Goal: Contribute content: Add original content to the website for others to see

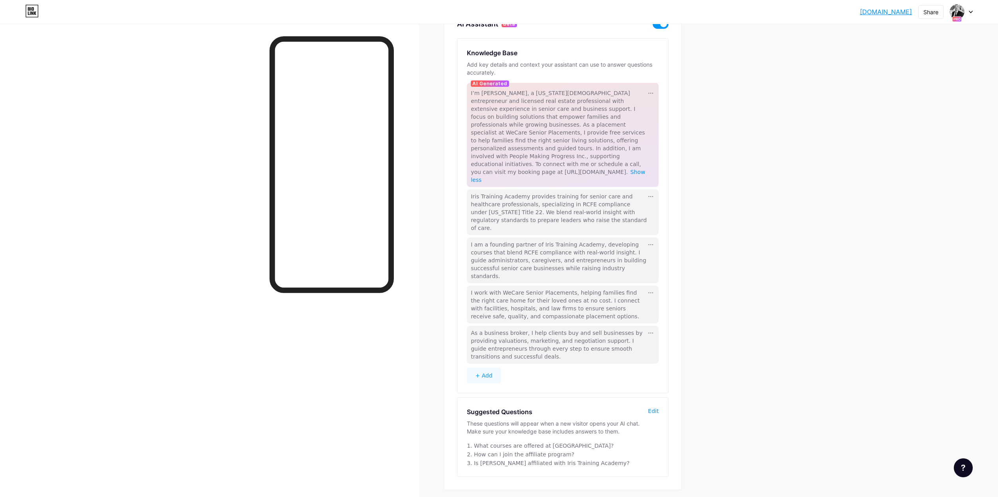
scroll to position [64, 0]
click at [488, 367] on button "+ Add" at bounding box center [484, 375] width 34 height 16
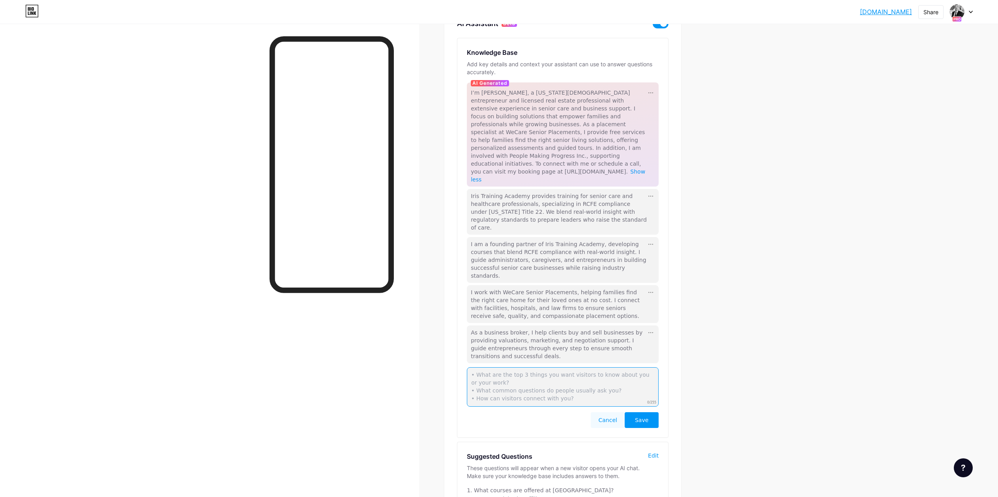
click at [483, 367] on textarea at bounding box center [563, 386] width 192 height 39
paste textarea "run Kick Ass Printing, a white-label print business offering custom products wi…"
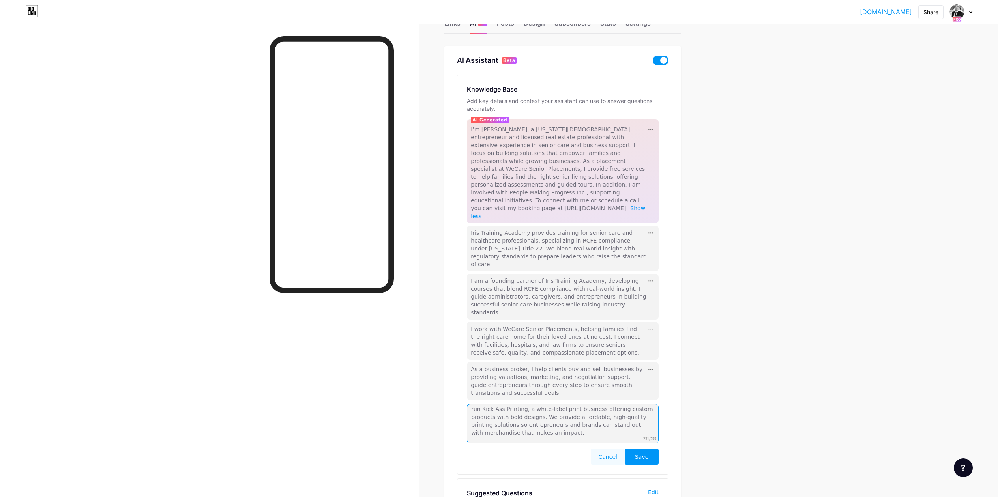
scroll to position [0, 0]
click at [473, 404] on textarea "run Kick Ass Printing, a white-label print business offering custom products wi…" at bounding box center [563, 423] width 192 height 39
drag, startPoint x: 565, startPoint y: 380, endPoint x: 535, endPoint y: 382, distance: 30.8
click at [535, 404] on textarea "I run Kick Ass Printing, a white-label print business offering custom products …" at bounding box center [563, 423] width 192 height 39
click at [548, 404] on textarea "I run Kick Ass Printing, a print business offering custom products with bold de…" at bounding box center [563, 423] width 192 height 39
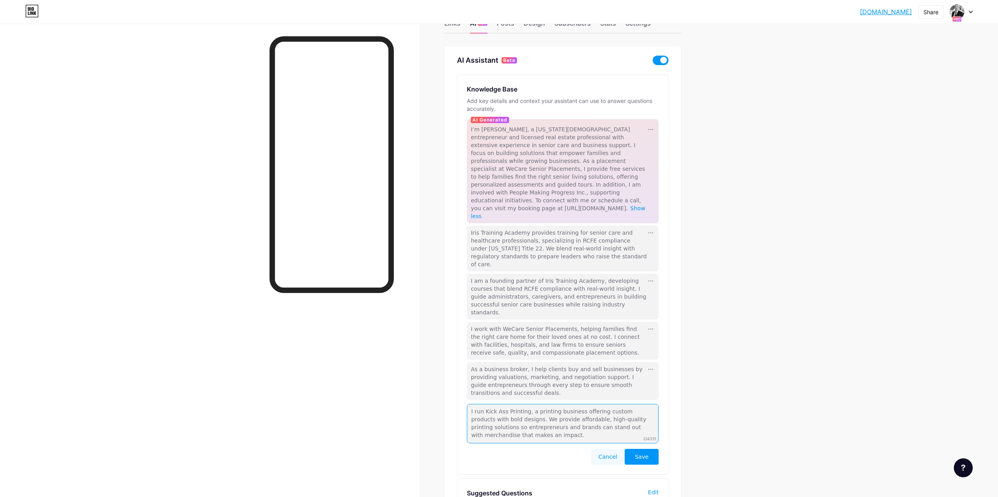
click at [484, 404] on textarea "I run Kick Ass Printing, a printing business offering custom products with bold…" at bounding box center [563, 423] width 192 height 39
click at [492, 404] on textarea "I am a partner in Kick Ass Printing, a printing business offering custom produc…" at bounding box center [563, 423] width 192 height 39
click at [509, 404] on textarea "I am a partner in Kick Ass Printing, a printing business offering custom produc…" at bounding box center [563, 423] width 192 height 39
click at [490, 404] on textarea "I am a partner in Kick Ass Printing, a printing business offering custom produc…" at bounding box center [563, 423] width 192 height 39
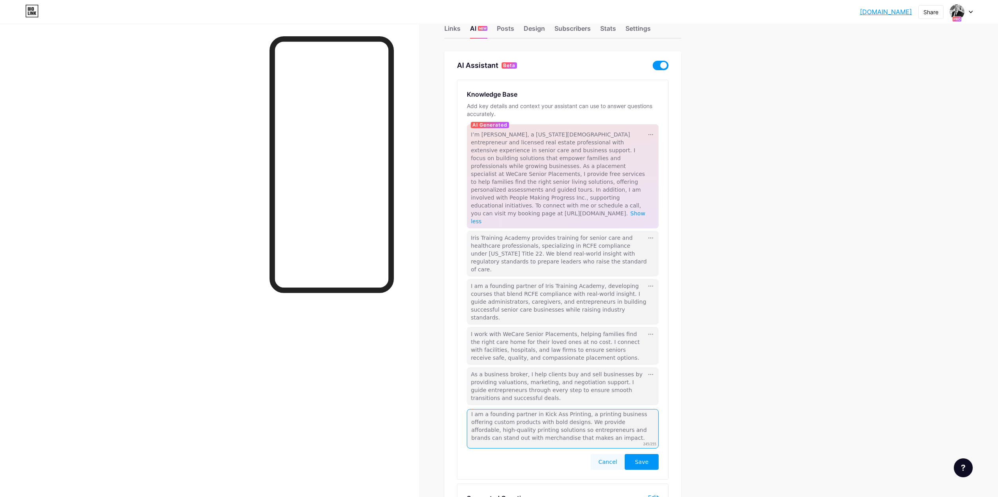
scroll to position [17, 0]
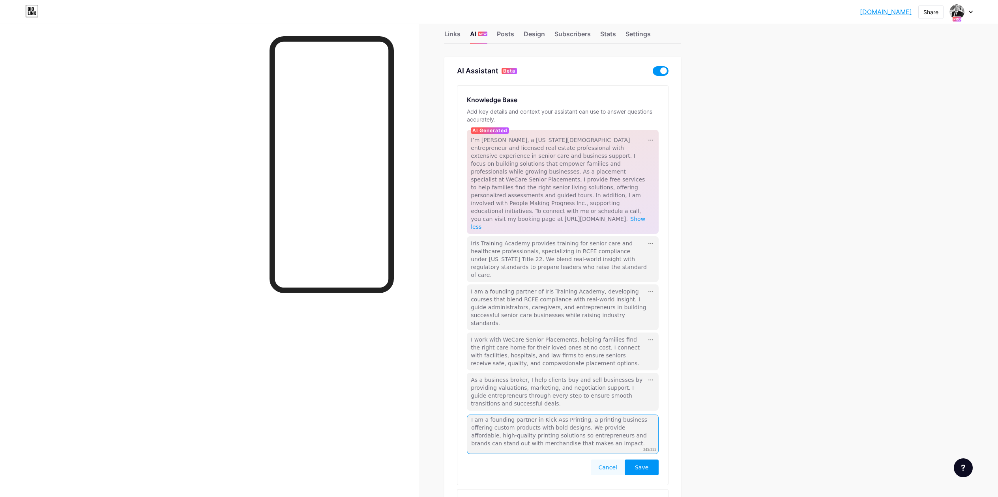
type textarea "I am a founding partner in Kick Ass Printing, a printing business offering cust…"
click at [644, 464] on span "Save" at bounding box center [641, 468] width 13 height 8
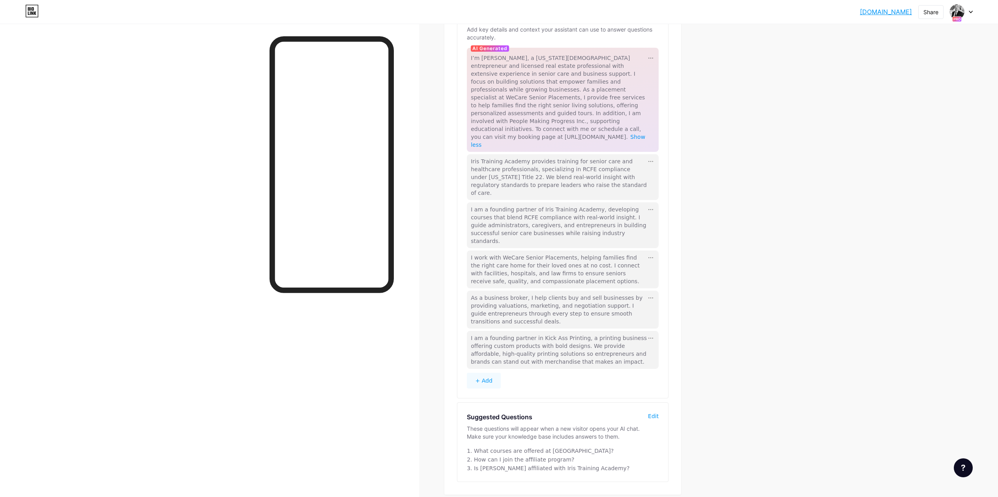
scroll to position [104, 0]
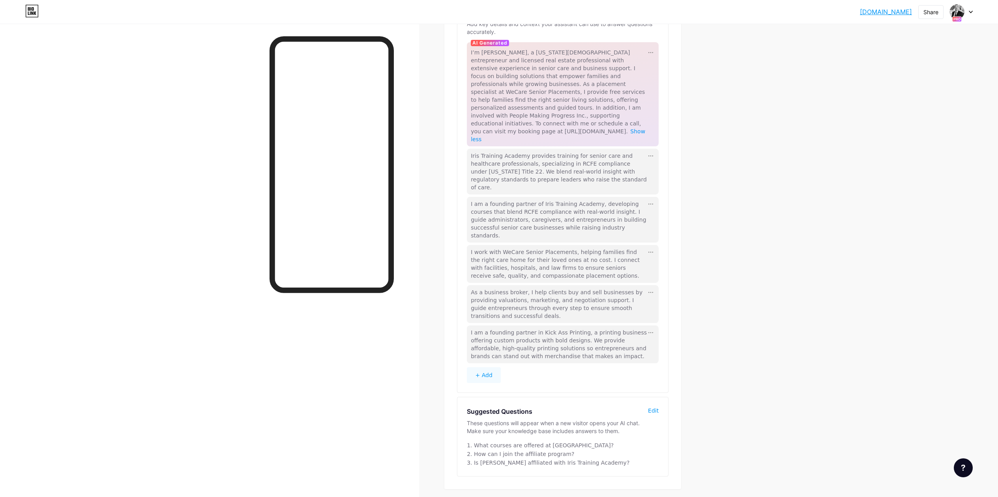
click at [717, 142] on div "louieochoa.bio.... louieochoa.bio.link Share Switch accounts Louie Ochoa bio.li…" at bounding box center [499, 212] width 998 height 633
click at [883, 12] on link "[DOMAIN_NAME]" at bounding box center [886, 11] width 52 height 9
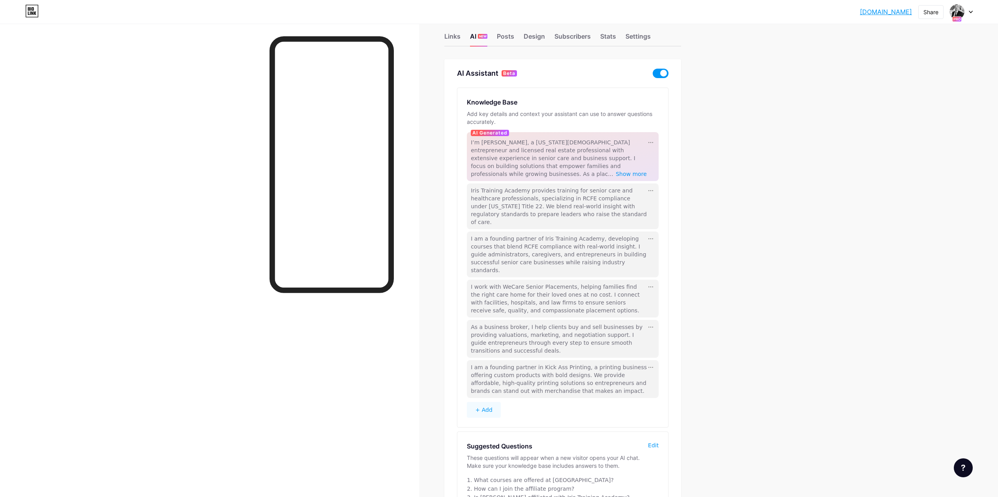
scroll to position [57, 0]
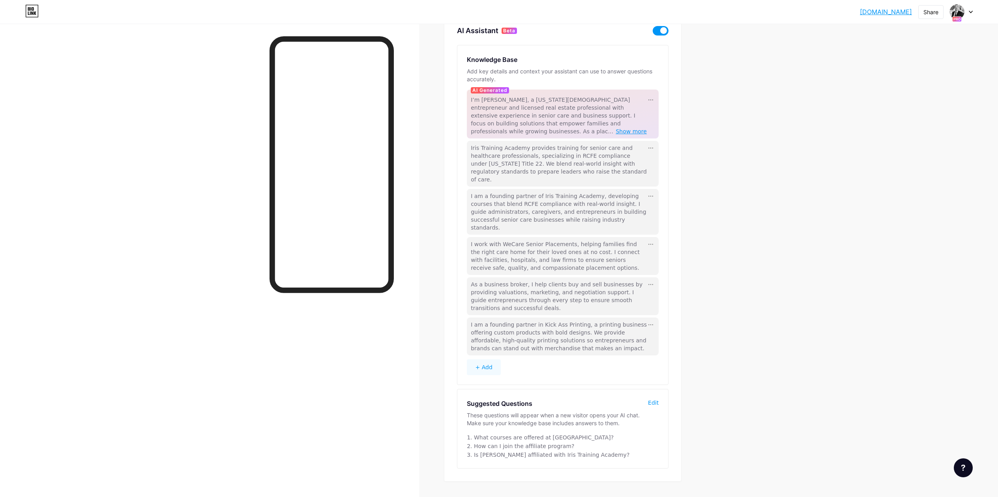
click at [636, 128] on span "Show more" at bounding box center [631, 131] width 31 height 6
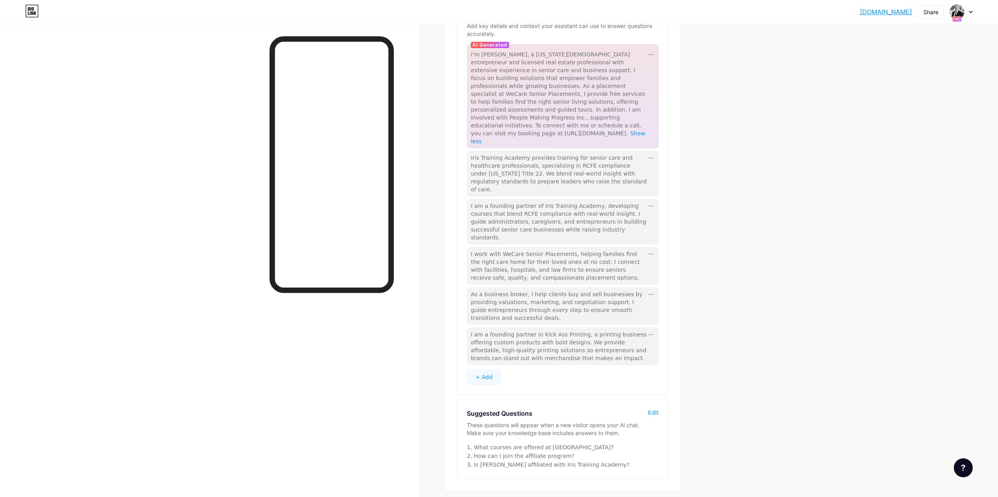
scroll to position [104, 0]
click at [492, 367] on button "+ Add" at bounding box center [484, 375] width 34 height 16
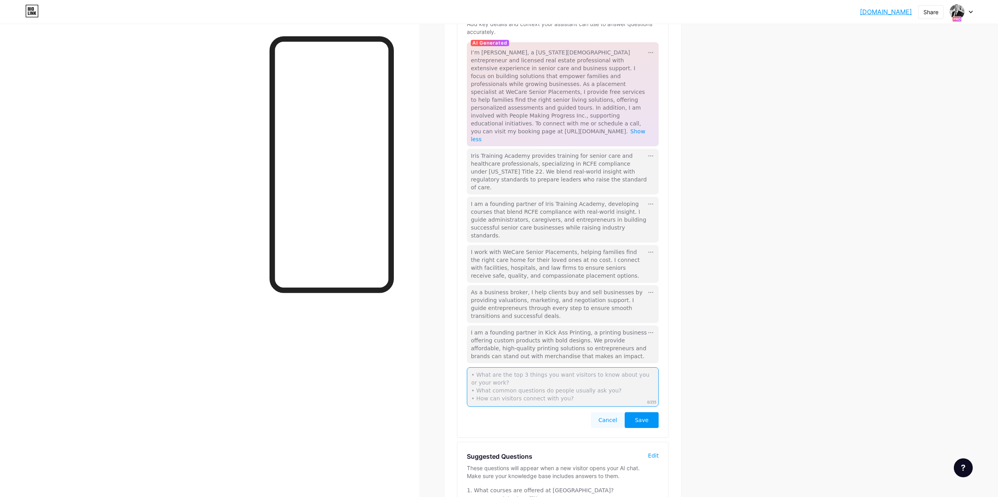
paste textarea "I founded People Making Progress, a 501(c)(3) nonprofit that funds educational …"
type textarea "I founded People Making Progress, a 501(c)(3) nonprofit that funds educational …"
click at [641, 412] on button "Save" at bounding box center [642, 420] width 34 height 16
